Goal: Navigation & Orientation: Find specific page/section

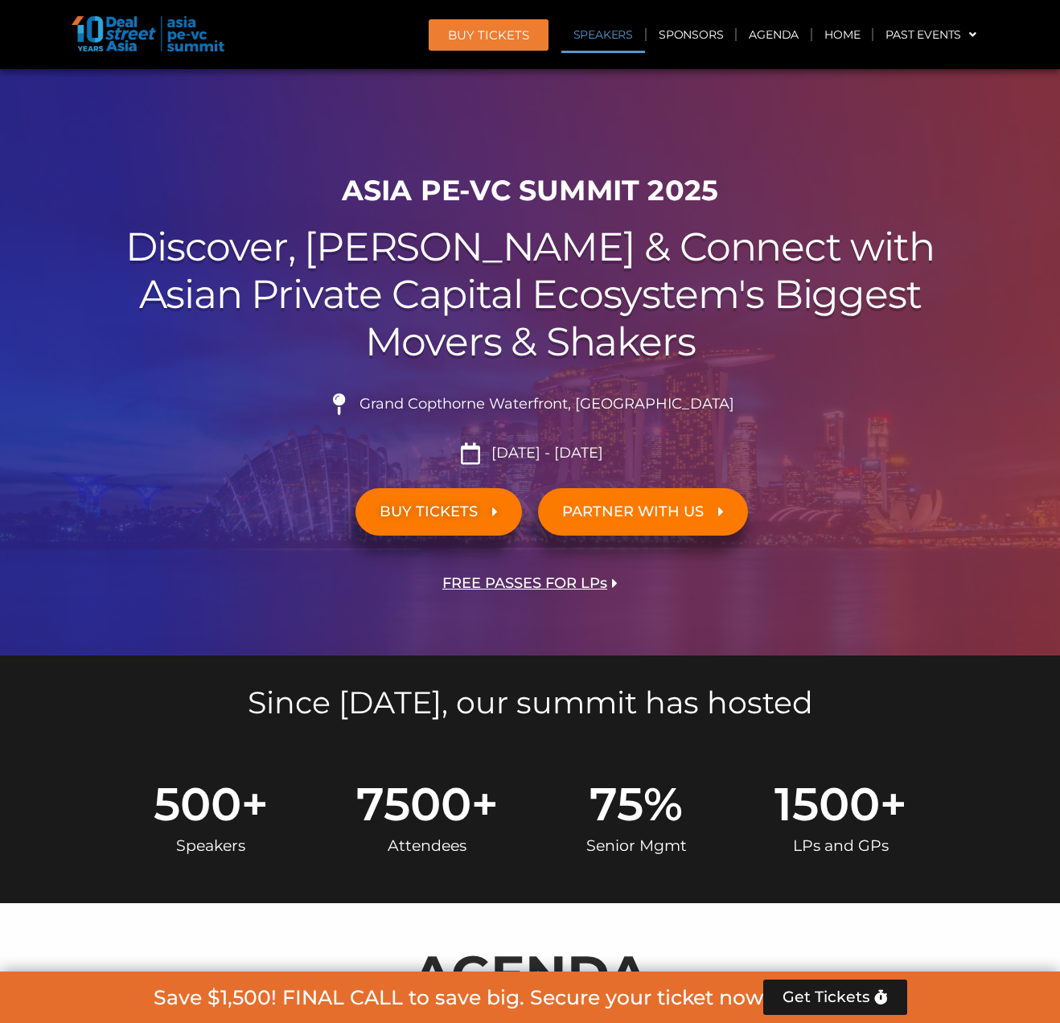
click at [612, 48] on link "Speakers" at bounding box center [603, 34] width 84 height 37
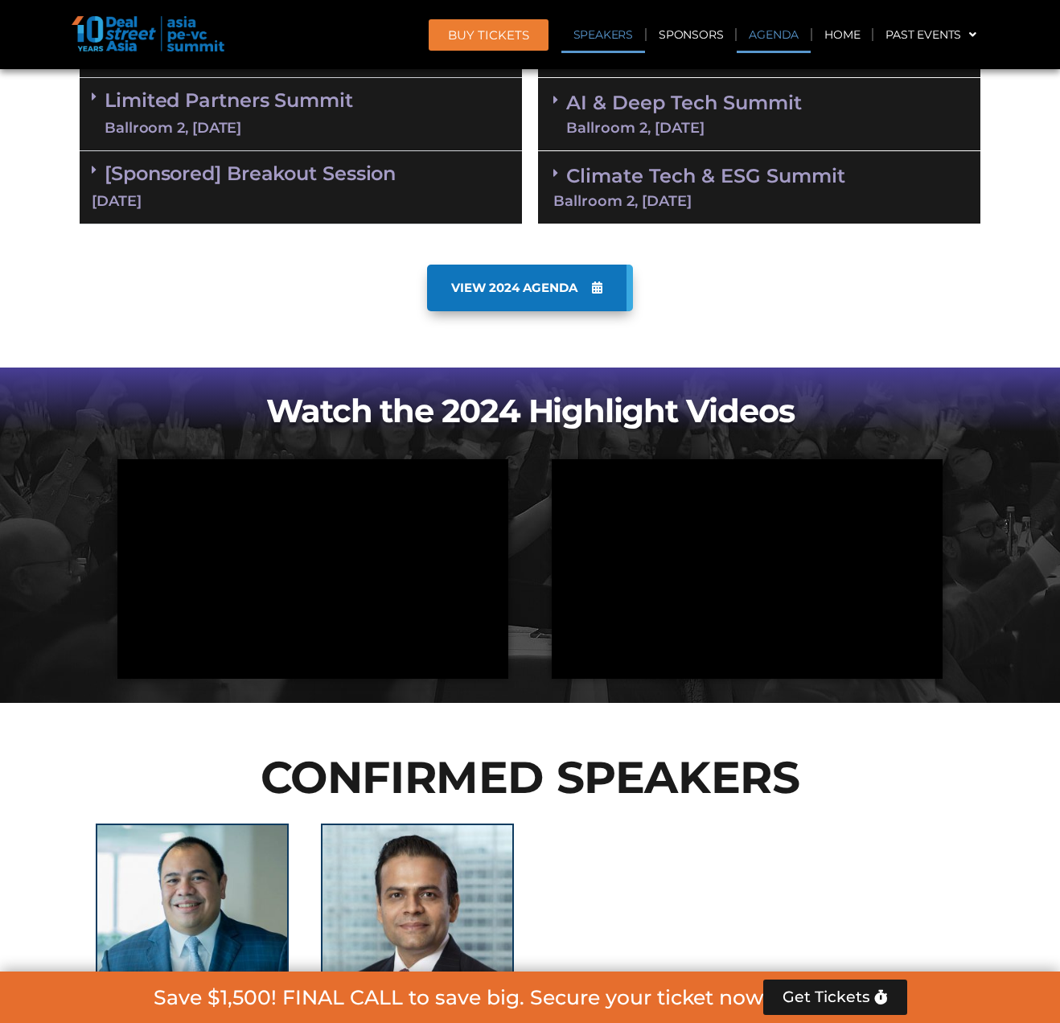
click at [615, 41] on link "Speakers" at bounding box center [603, 34] width 84 height 37
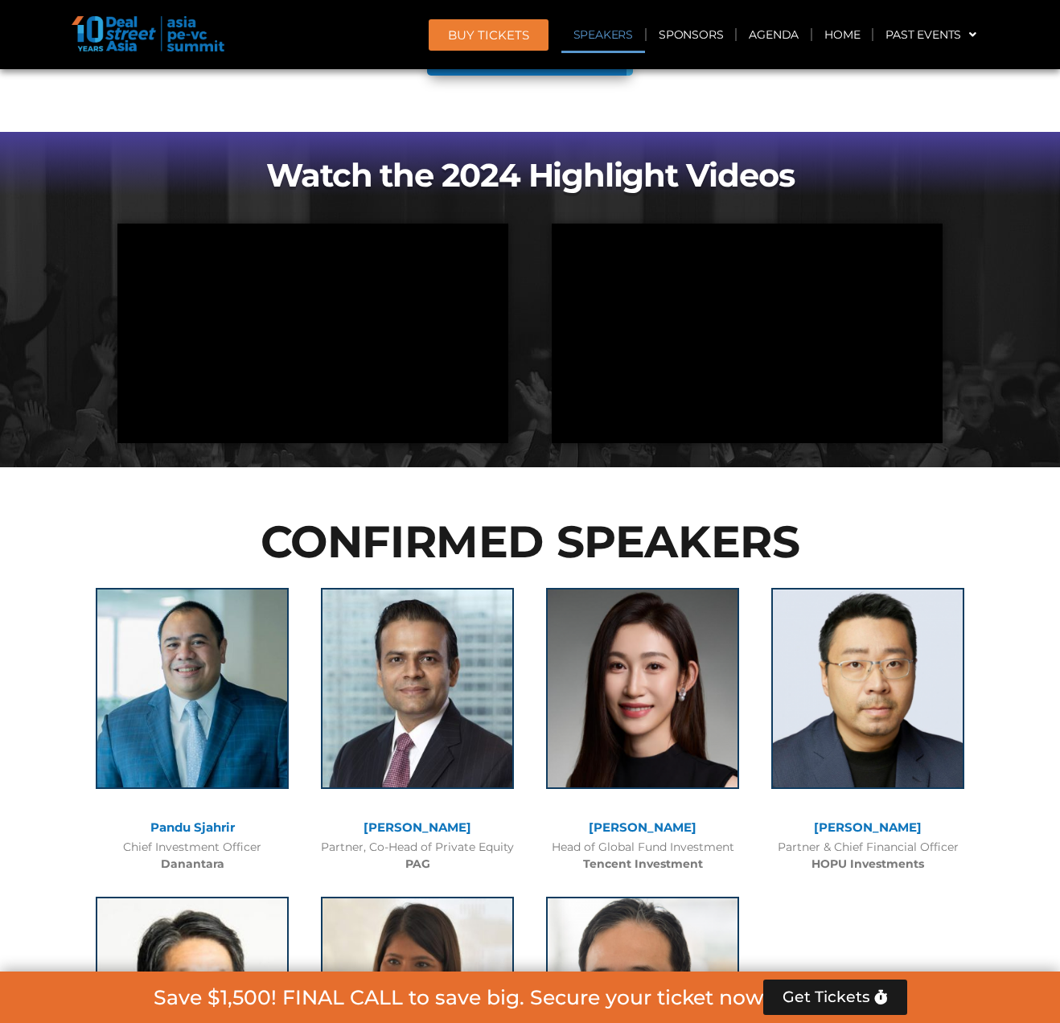
scroll to position [1746, 0]
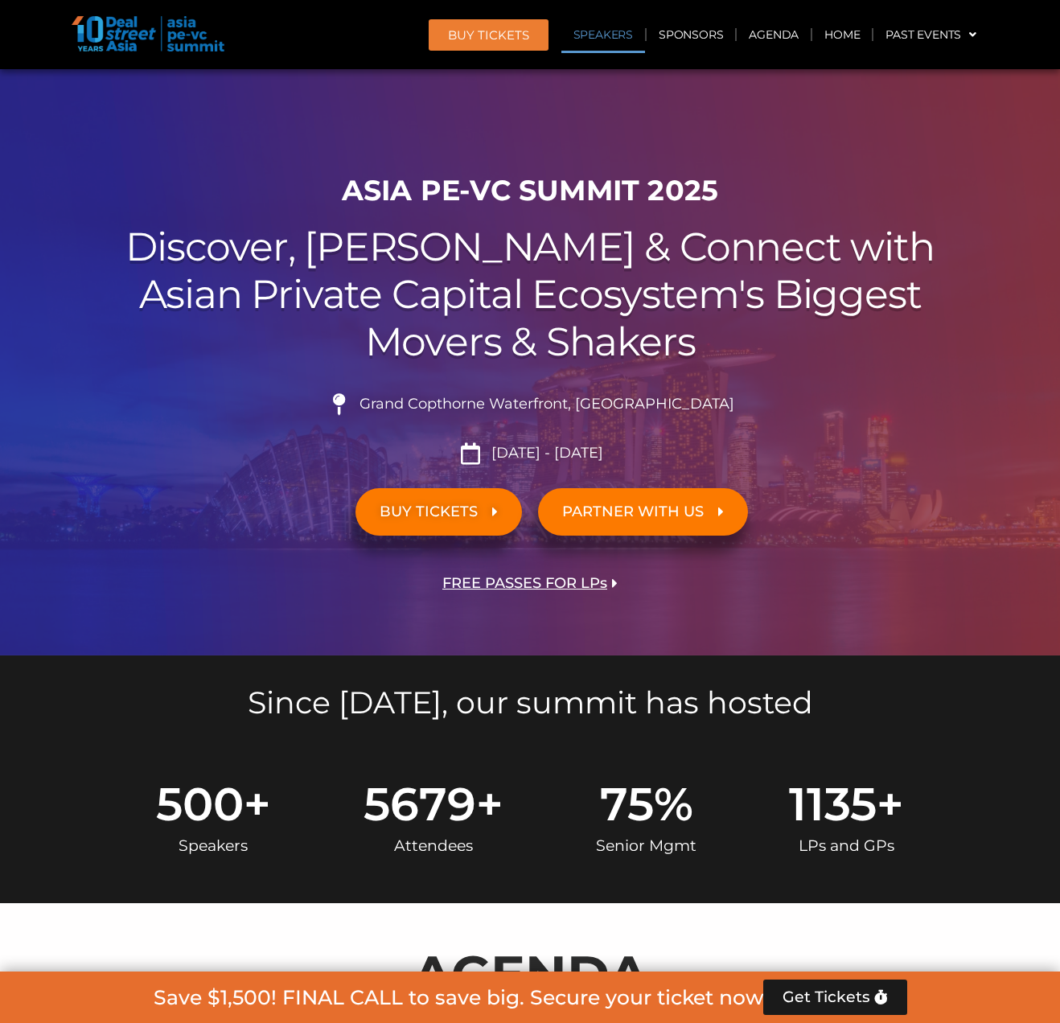
click at [613, 35] on link "Speakers" at bounding box center [603, 34] width 84 height 37
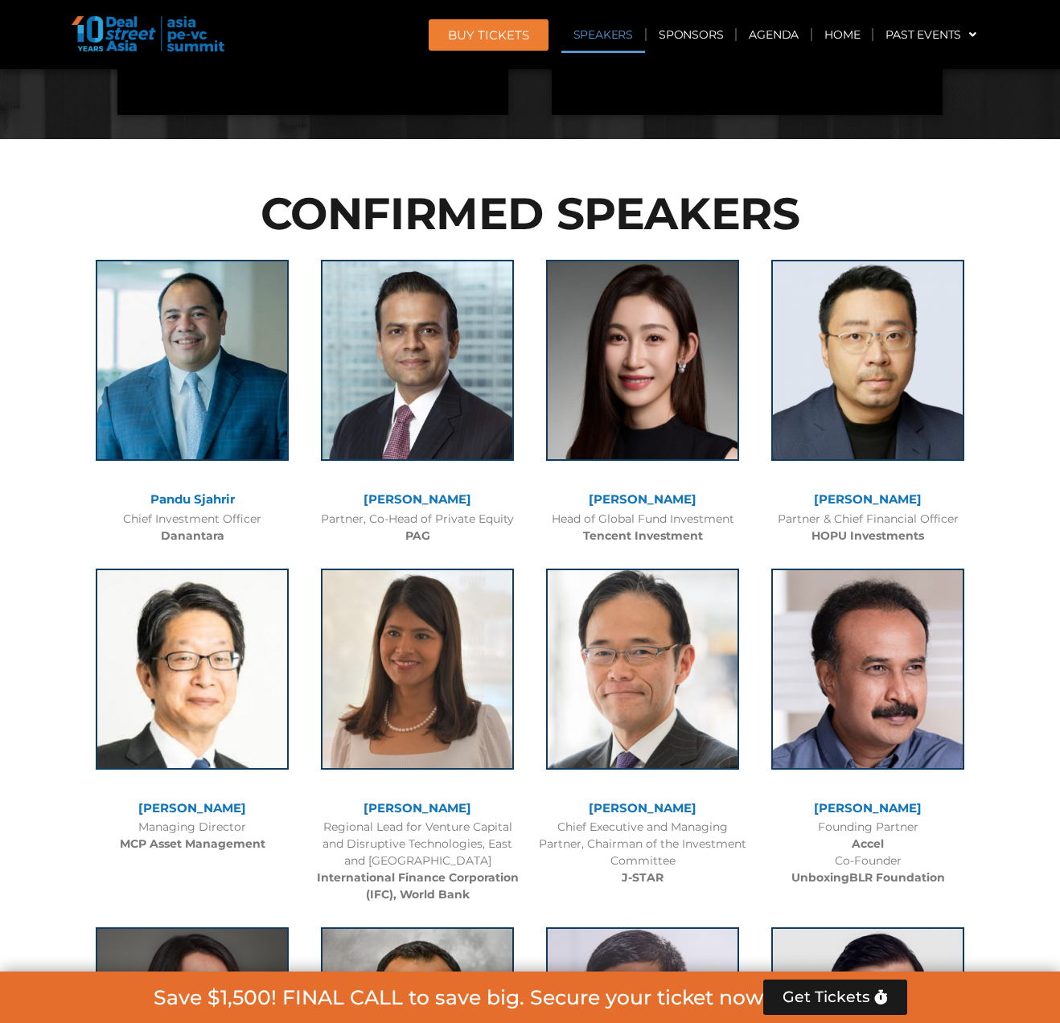
scroll to position [1746, 0]
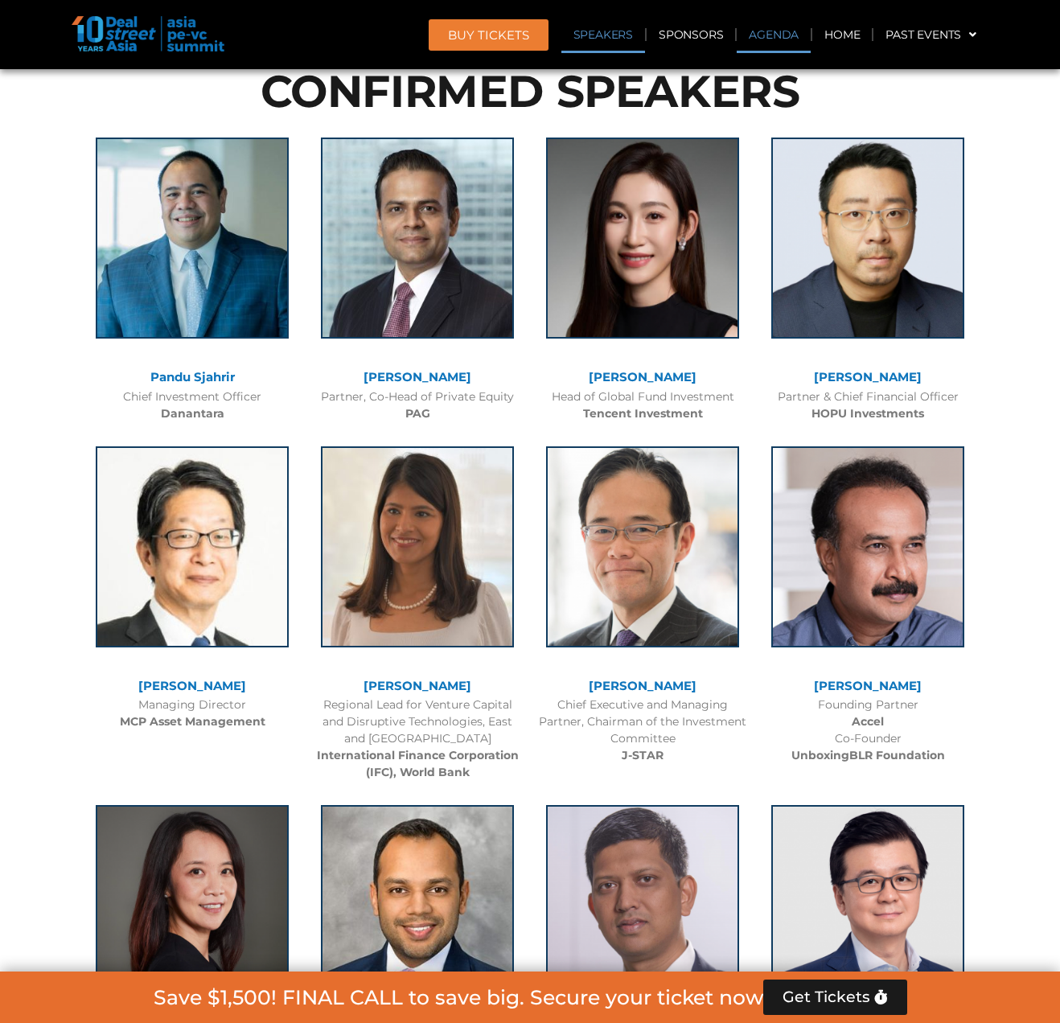
click at [765, 33] on link "Agenda" at bounding box center [773, 34] width 74 height 37
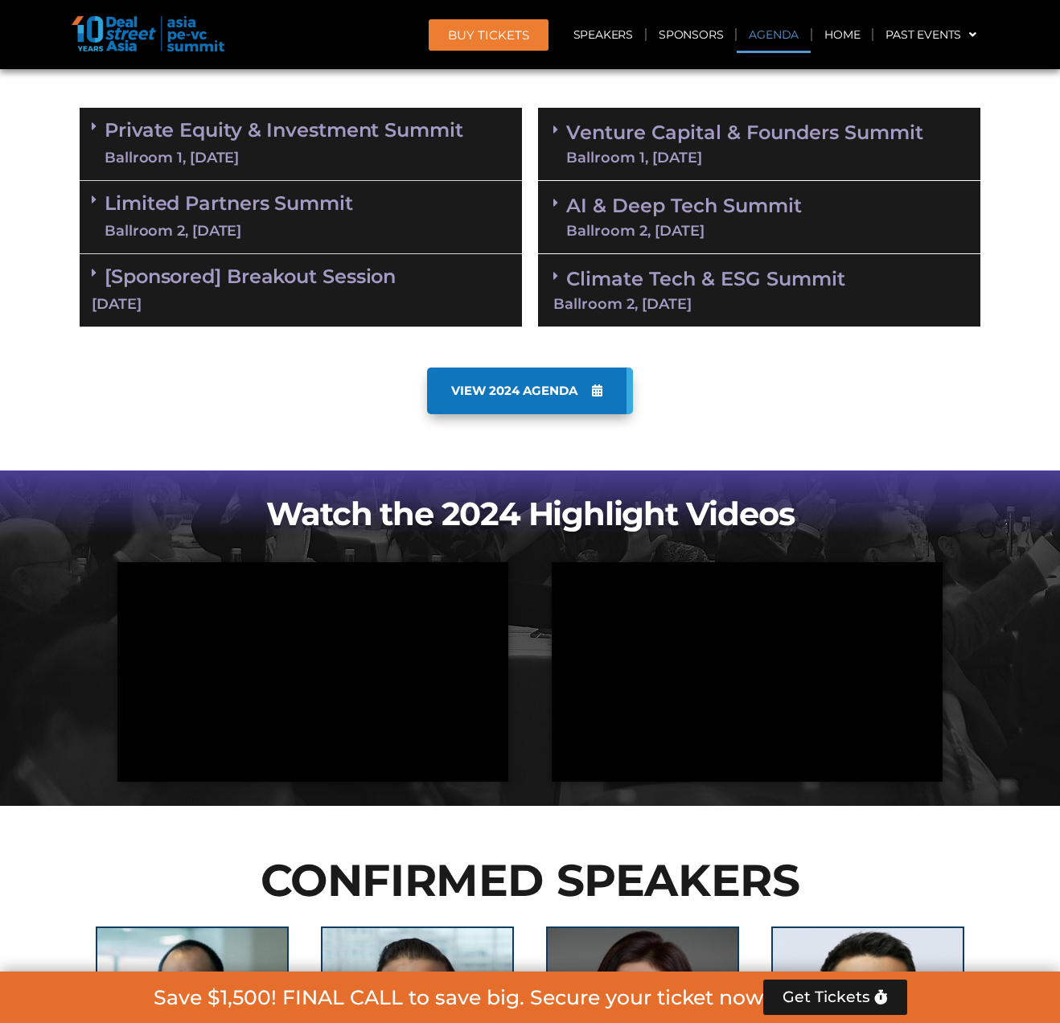
scroll to position [842, 0]
